Goal: Navigation & Orientation: Find specific page/section

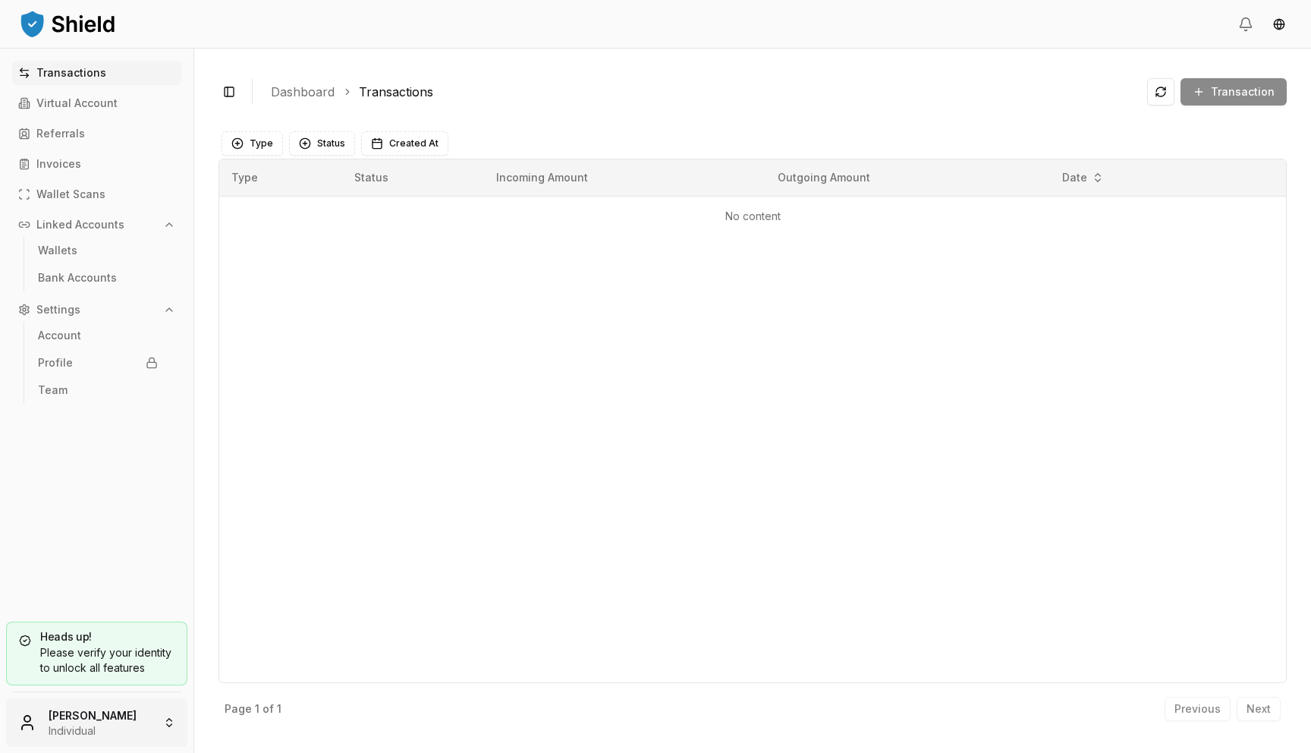
click at [109, 723] on html "Transactions Virtual Account Referrals Invoices Wallet Scans Linked Accounts Wa…" at bounding box center [655, 376] width 1311 height 753
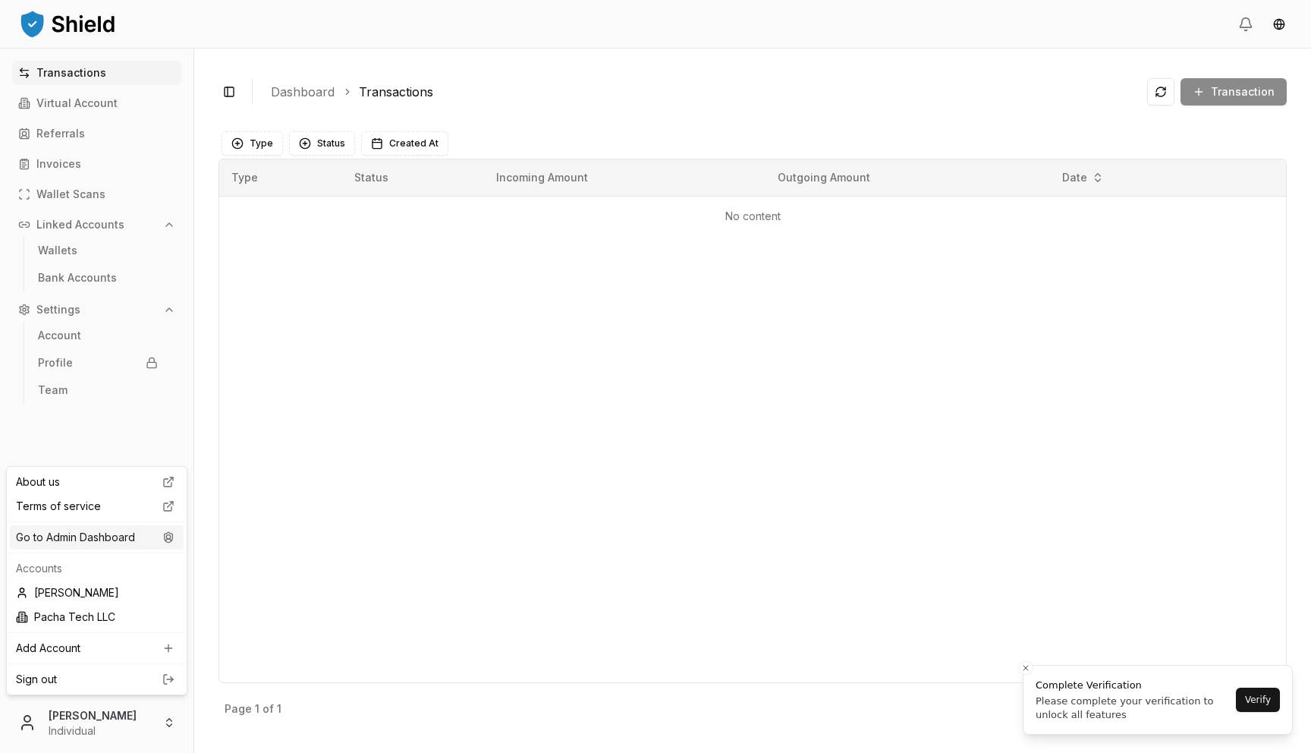
click at [124, 534] on div "Go to Admin Dashboard" at bounding box center [97, 537] width 174 height 24
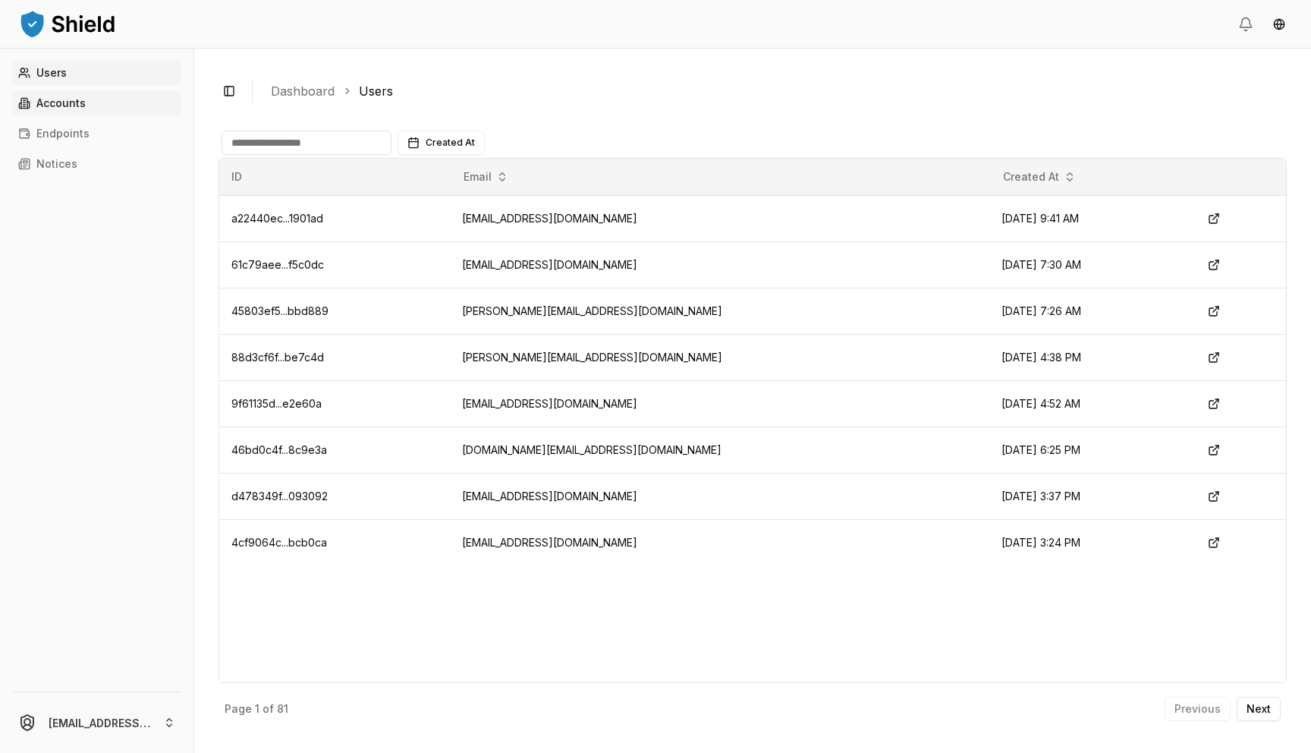
click at [81, 110] on link "Accounts" at bounding box center [96, 103] width 169 height 24
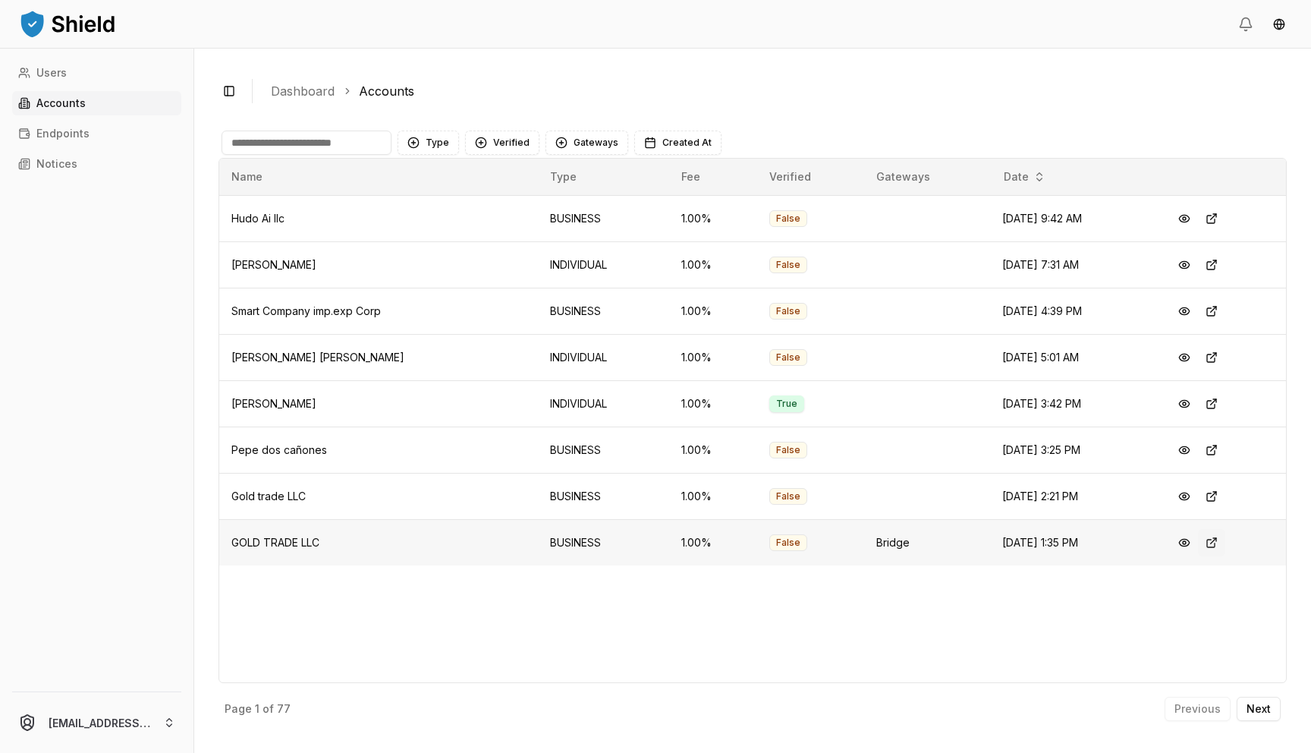
click at [1219, 541] on button at bounding box center [1211, 542] width 27 height 27
click at [1268, 715] on button "Next" at bounding box center [1259, 709] width 44 height 24
